Goal: Navigation & Orientation: Find specific page/section

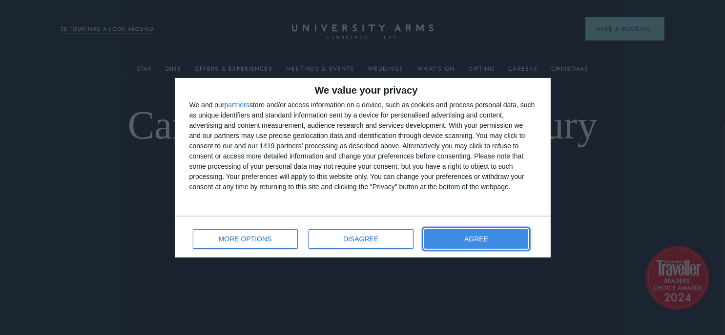
click at [501, 234] on button "AGREE" at bounding box center [476, 239] width 104 height 20
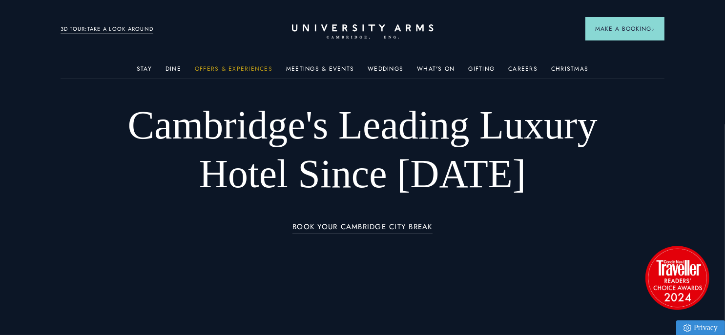
click at [232, 71] on link "Offers & Experiences" at bounding box center [234, 71] width 78 height 13
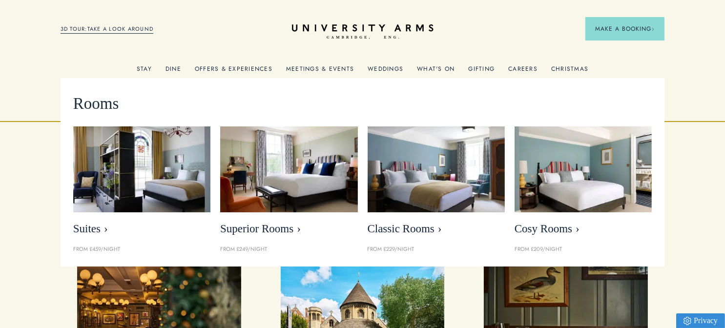
click at [150, 69] on link "Stay" at bounding box center [144, 71] width 15 height 13
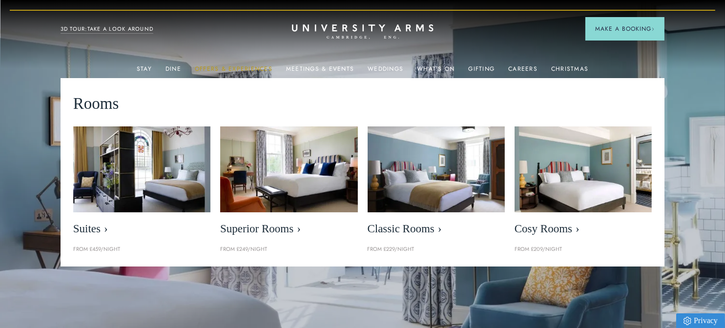
click at [226, 71] on link "Offers & Experiences" at bounding box center [234, 71] width 78 height 13
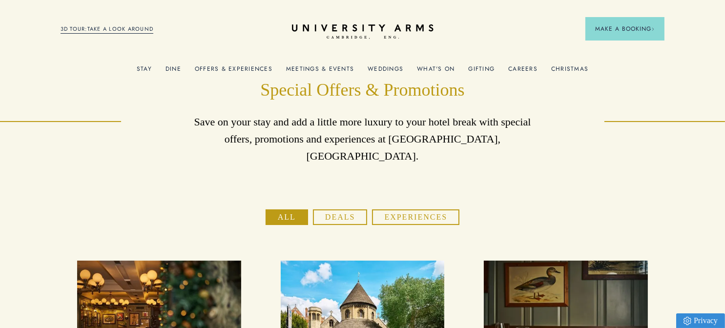
click at [322, 69] on link "Meetings & Events" at bounding box center [320, 71] width 68 height 13
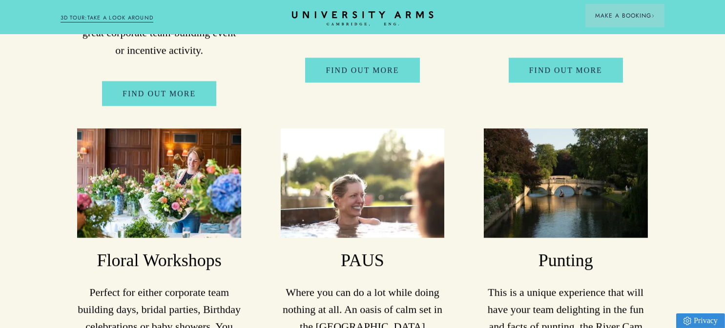
scroll to position [3562, 0]
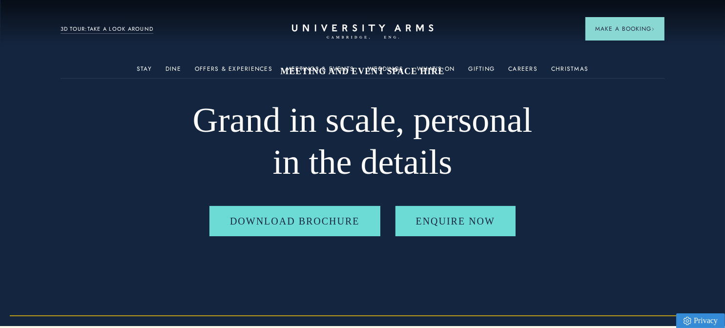
scroll to position [0, 0]
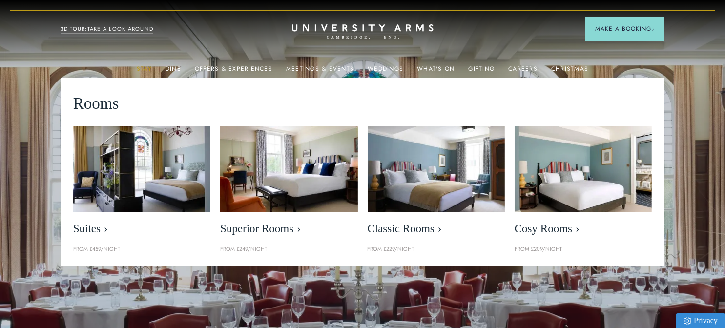
click at [150, 66] on link "Stay" at bounding box center [144, 71] width 15 height 13
